Goal: Ask a question: Seek information or help from site administrators or community

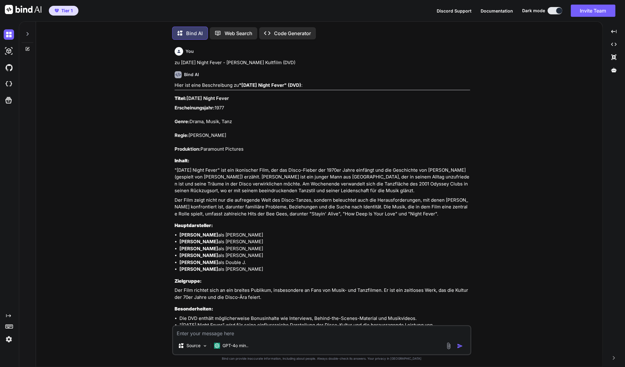
scroll to position [1, 0]
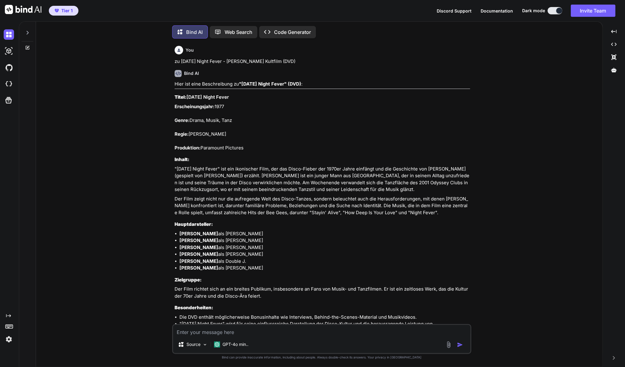
click at [198, 333] on textarea at bounding box center [321, 330] width 297 height 11
type textarea "zu Oblivion (mit [PERSON_NAME] | Blu-ray)"
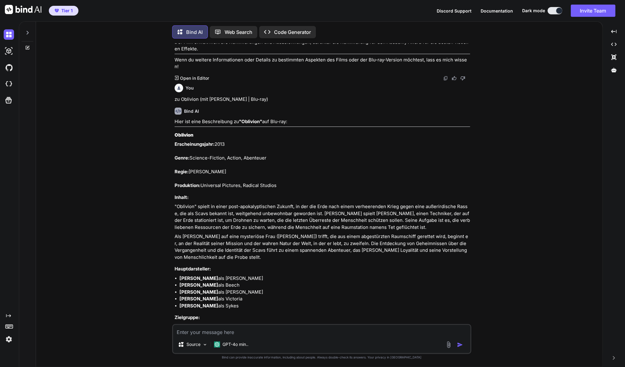
scroll to position [2164, 0]
drag, startPoint x: 274, startPoint y: 281, endPoint x: 175, endPoint y: 107, distance: 199.8
click at [175, 117] on div "Hier ist eine Beschreibung zu "Oblivion" auf Blu-ray: Oblivion Erscheinungsjahr…" at bounding box center [323, 270] width 296 height 306
copy div "Loremips Dolorsitametcons: 3191 Adipi: Elitsed-Doeiusm, Tempor, Incididun Utlab…"
click at [271, 338] on div "Source GPT-4o min.." at bounding box center [321, 345] width 297 height 15
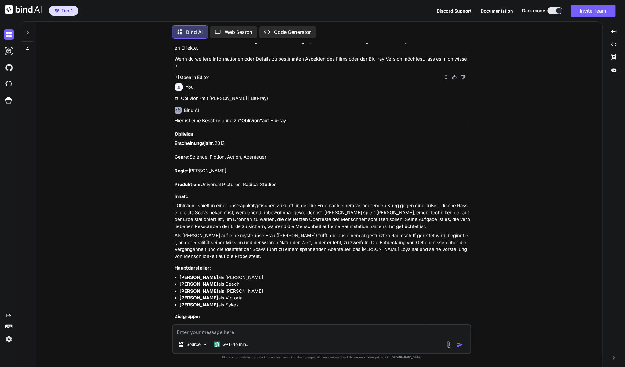
click at [270, 333] on textarea at bounding box center [321, 330] width 297 height 11
paste textarea "Streetdance 2D UND 3D - (Blu-Ray)"
type textarea "zu Streetdance 2D UND 3D - (Blu-Ray)"
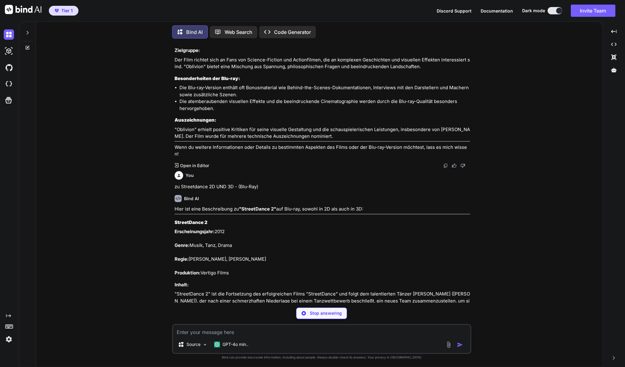
scroll to position [2430, 0]
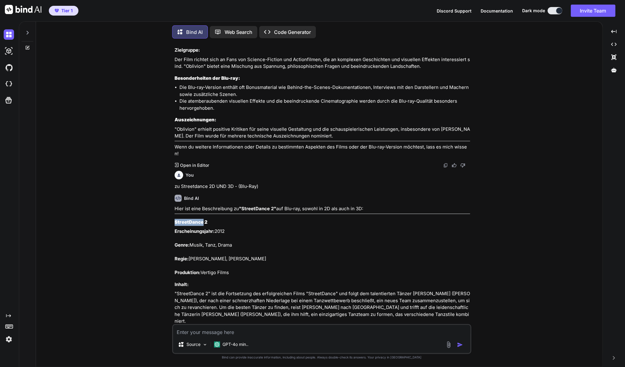
drag, startPoint x: 202, startPoint y: 187, endPoint x: 175, endPoint y: 187, distance: 27.5
click at [175, 219] on strong "StreetDance 2" at bounding box center [191, 222] width 33 height 6
copy strong "StreetDance"
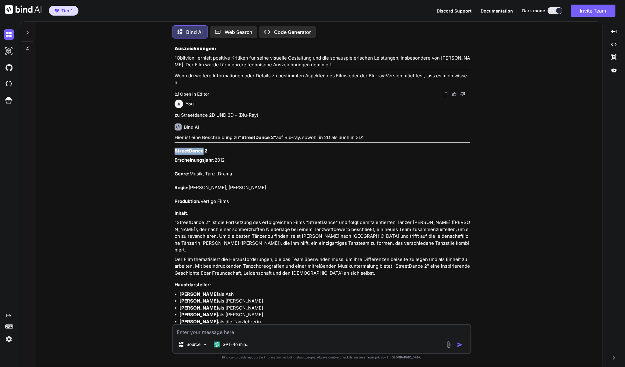
scroll to position [2502, 0]
click at [213, 328] on textarea at bounding box center [321, 330] width 297 height 11
paste textarea "StreetDance"
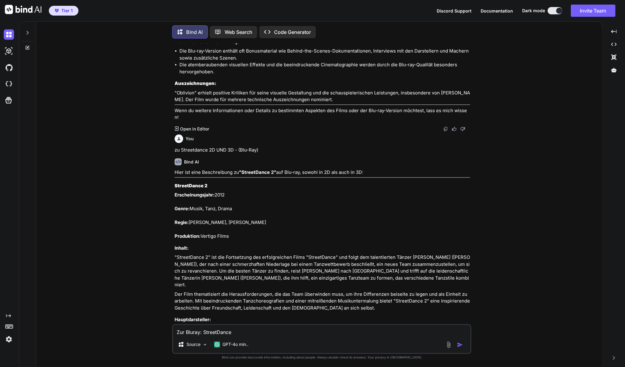
scroll to position [2466, 0]
drag, startPoint x: 371, startPoint y: 136, endPoint x: 363, endPoint y: 136, distance: 8.3
click at [363, 169] on p "Hier ist eine Beschreibung zu "StreetDance 2" auf Blu-ray, sowohl in 2D als auc…" at bounding box center [323, 172] width 296 height 7
drag, startPoint x: 363, startPoint y: 137, endPoint x: 304, endPoint y: 137, distance: 58.9
click at [304, 169] on p "Hier ist eine Beschreibung zu "StreetDance 2" auf Blu-ray, sowohl in 2D als auc…" at bounding box center [323, 172] width 296 height 7
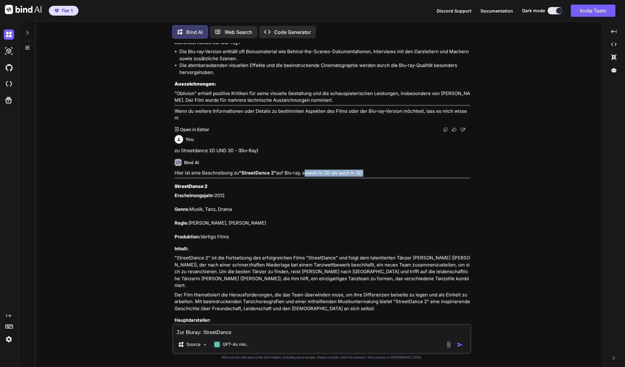
click at [362, 169] on p "Hier ist eine Beschreibung zu "StreetDance 2" auf Blu-ray, sowohl in 2D als auc…" at bounding box center [323, 172] width 296 height 7
drag, startPoint x: 362, startPoint y: 138, endPoint x: 286, endPoint y: 138, distance: 75.7
click at [286, 169] on p "Hier ist eine Beschreibung zu "StreetDance 2" auf Blu-ray, sowohl in 2D als auc…" at bounding box center [323, 172] width 296 height 7
copy p "Blu-ray, sowohl in 2D als auch in 3D"
click at [243, 334] on textarea "Zur Bluray: StreetDance" at bounding box center [321, 330] width 297 height 11
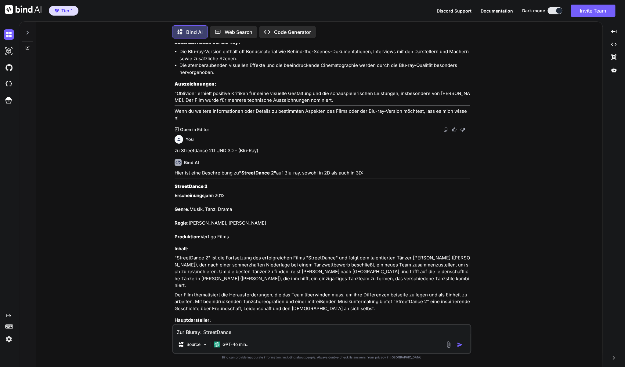
paste textarea "Blu-ray, sowohl in 2D als auch in 3D"
type textarea "Zur Bluray: StreetDance Blu-ray, sowohl in 2D als auch in 3D"
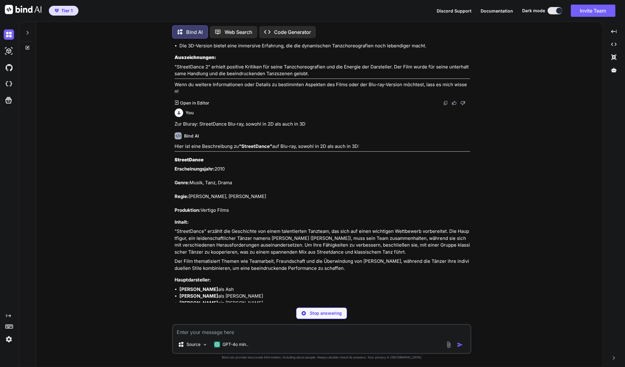
scroll to position [2861, 0]
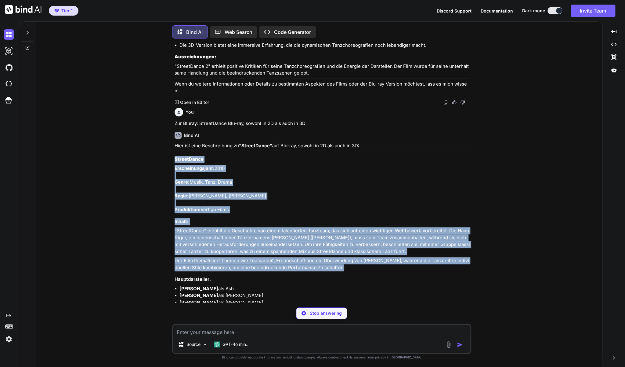
drag, startPoint x: 342, startPoint y: 217, endPoint x: 174, endPoint y: 111, distance: 198.7
click at [174, 111] on div "You zu [DATE] Night Fever - [PERSON_NAME] Kultfilm (DVD) Bind AI Hier ist eine …" at bounding box center [322, 172] width 298 height 259
copy div "StreetDance Erscheinungsjahr: 2010 Genre: Musik, Tanz, Drama Regie: [PERSON_NAM…"
